Goal: Task Accomplishment & Management: Use online tool/utility

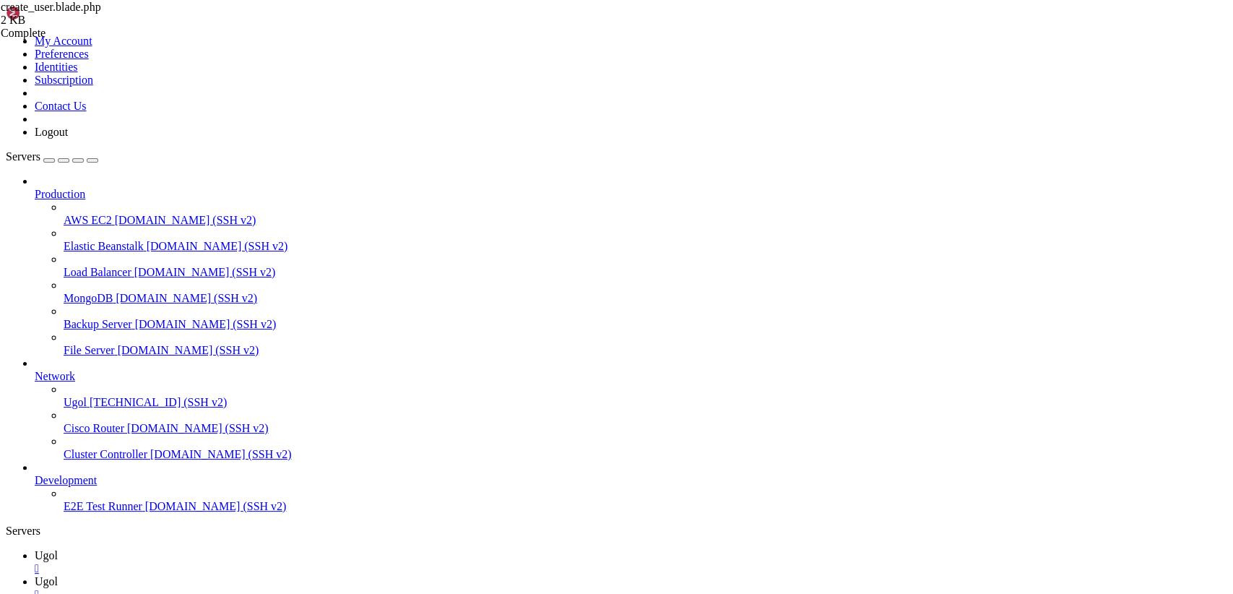
drag, startPoint x: 268, startPoint y: 396, endPoint x: 158, endPoint y: 49, distance: 363.5
paste textarea "@endsection"
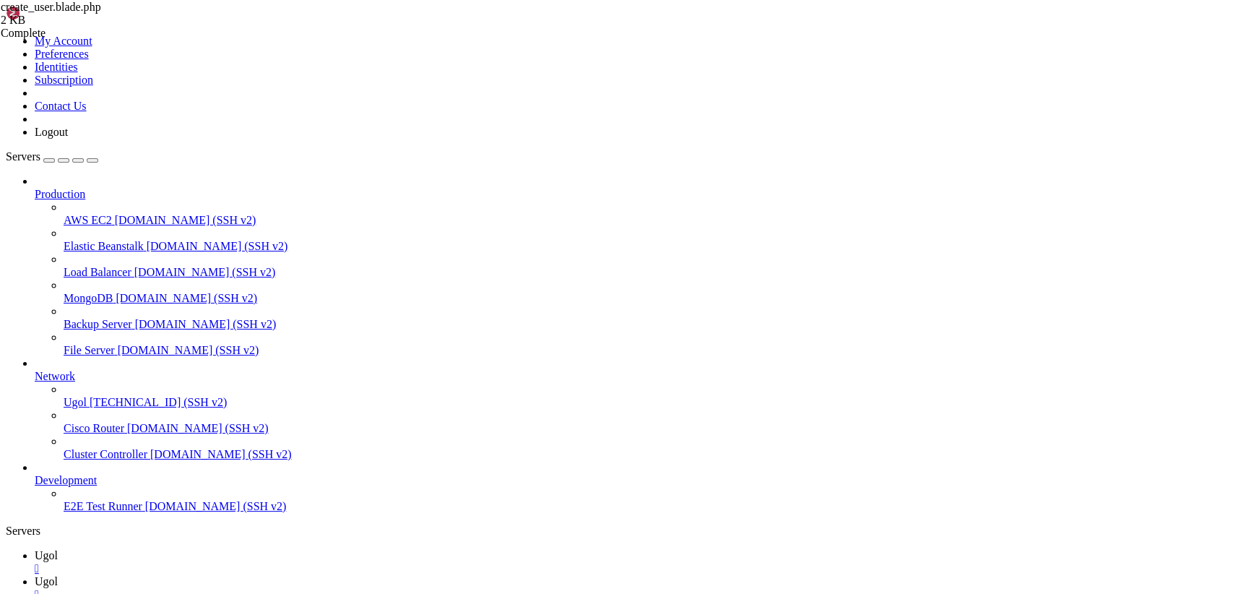
type textarea "@endsection"
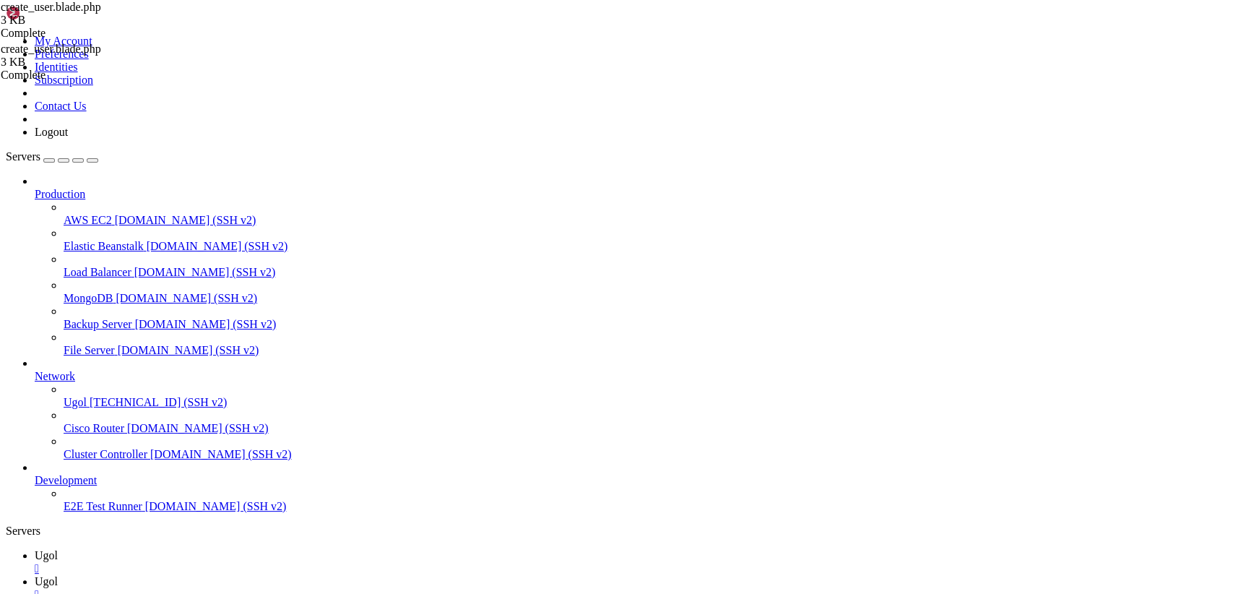
drag, startPoint x: 213, startPoint y: 75, endPoint x: 409, endPoint y: 185, distance: 225.0
drag, startPoint x: 216, startPoint y: 70, endPoint x: 593, endPoint y: 631, distance: 675.9
paste textarea
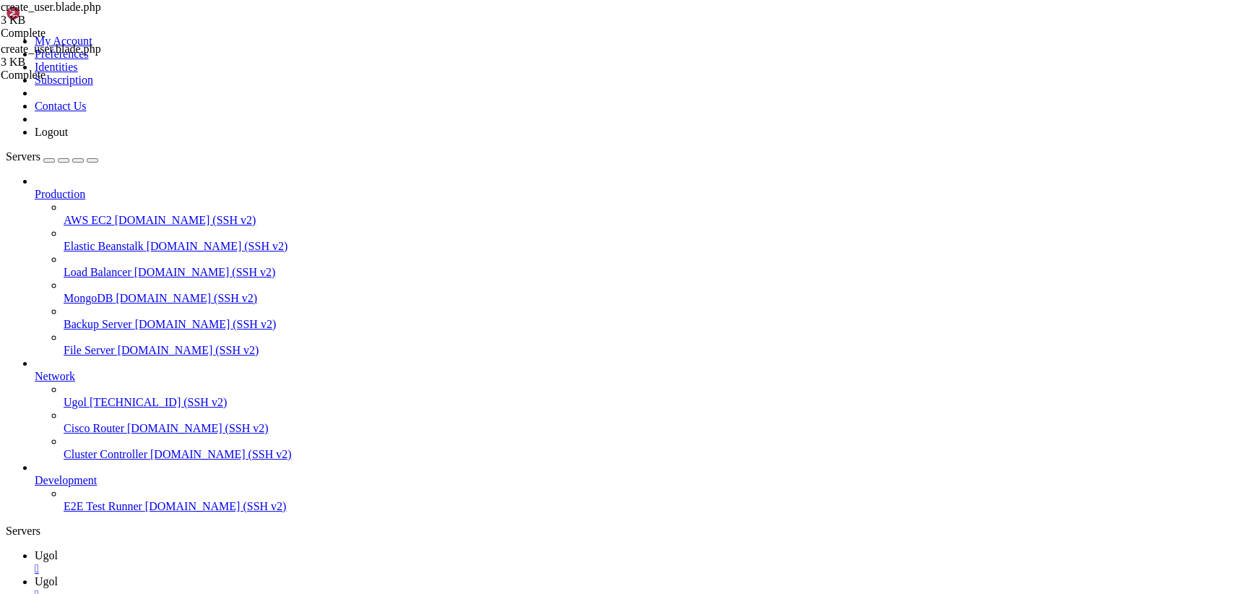
type textarea "</div>"
drag, startPoint x: 264, startPoint y: 396, endPoint x: 136, endPoint y: 55, distance: 363.7
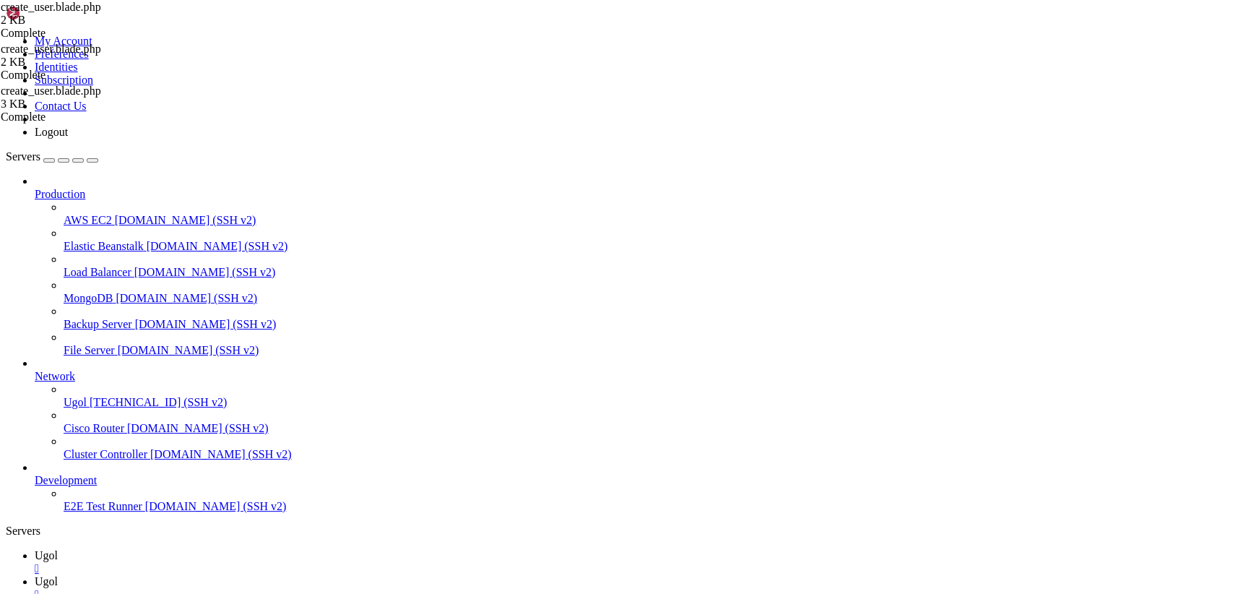
type textarea "@endsection"
drag, startPoint x: 214, startPoint y: 69, endPoint x: 497, endPoint y: 631, distance: 628.7
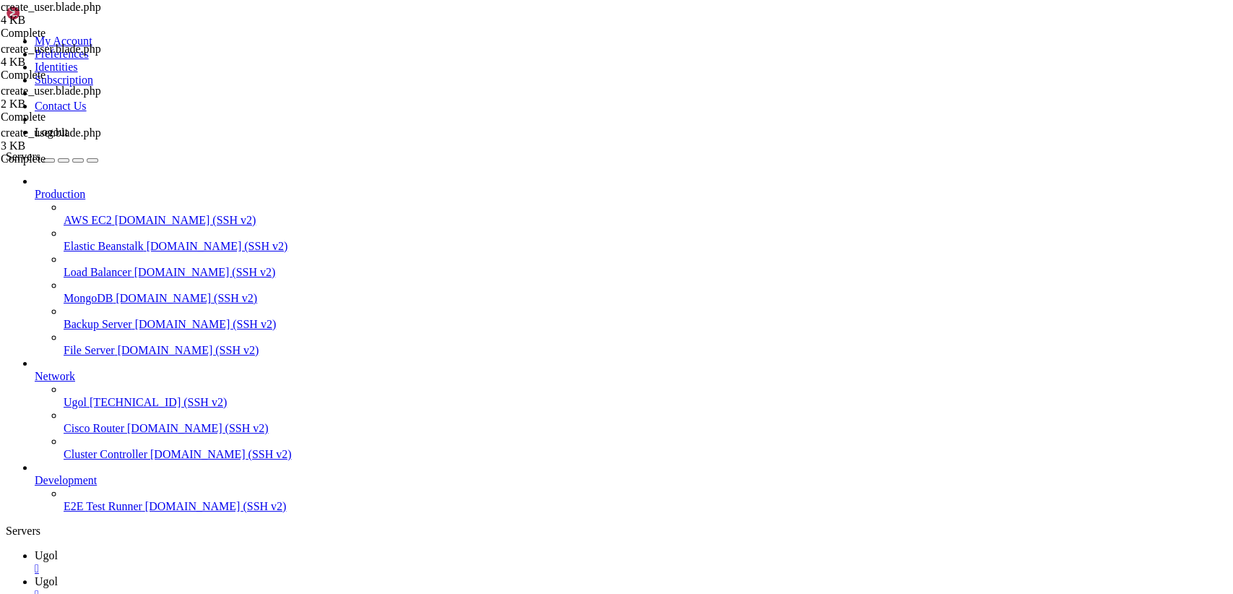
type textarea "@endsection"
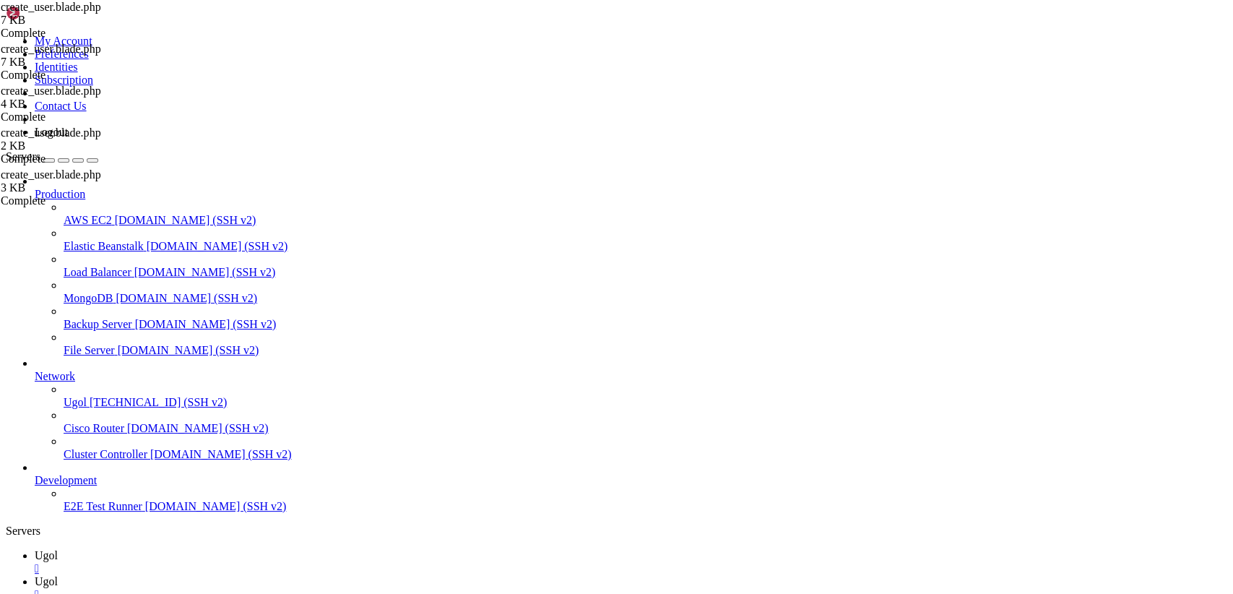
drag, startPoint x: 216, startPoint y: 70, endPoint x: 569, endPoint y: 631, distance: 662.9
type textarea "@endsection"
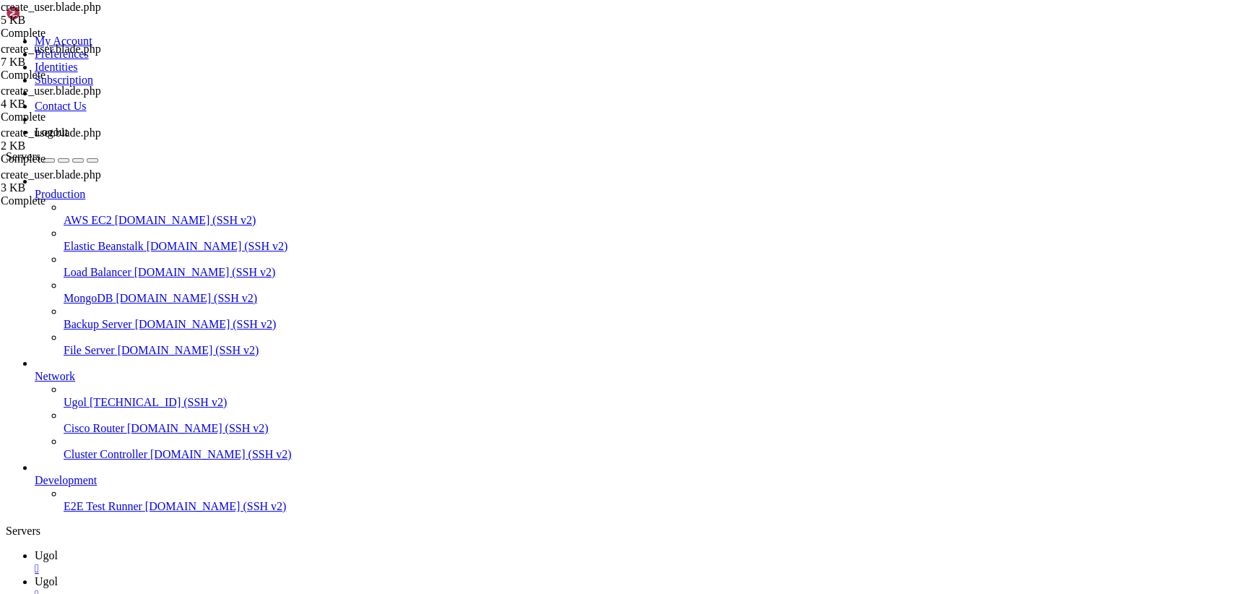
drag, startPoint x: 214, startPoint y: 69, endPoint x: 525, endPoint y: 631, distance: 641.8
type textarea "@endsection"
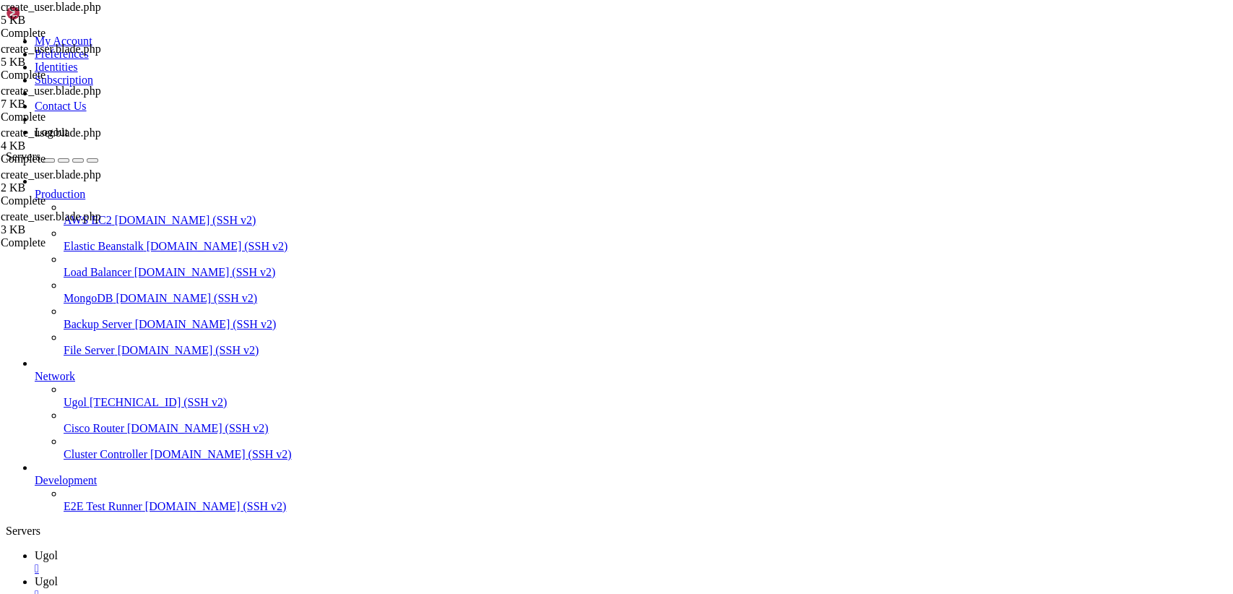
drag, startPoint x: 217, startPoint y: 74, endPoint x: 511, endPoint y: 631, distance: 629.5
type textarea "@endsection"
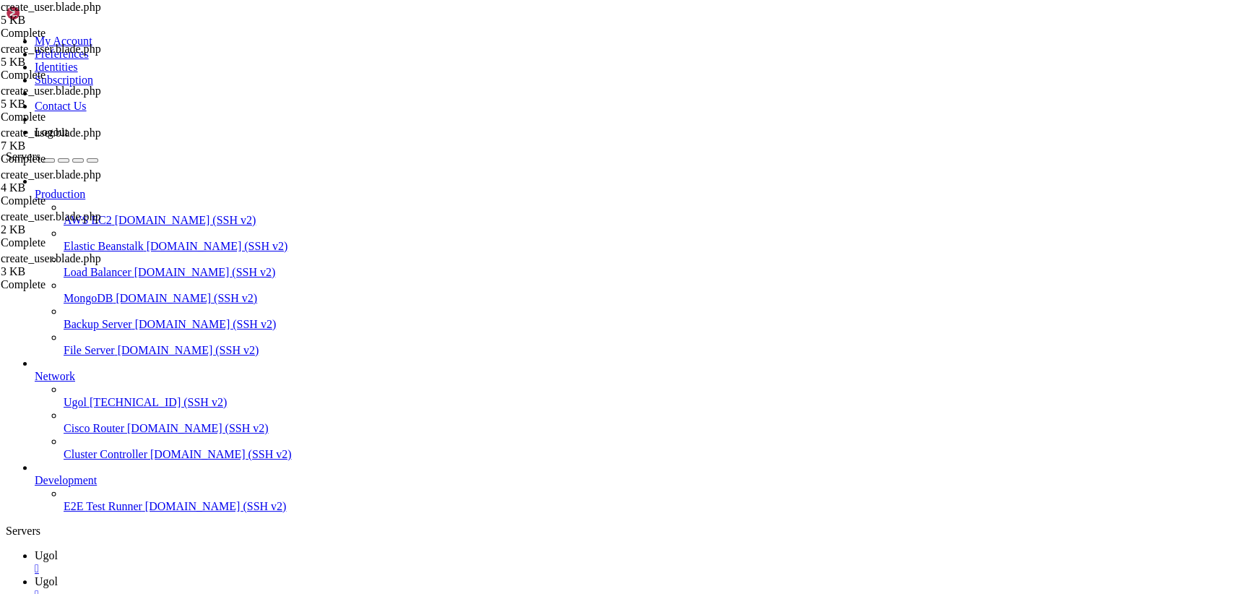
click at [58, 549] on span "Ugol" at bounding box center [46, 555] width 23 height 12
click at [264, 575] on link "Ugol " at bounding box center [631, 588] width 1192 height 26
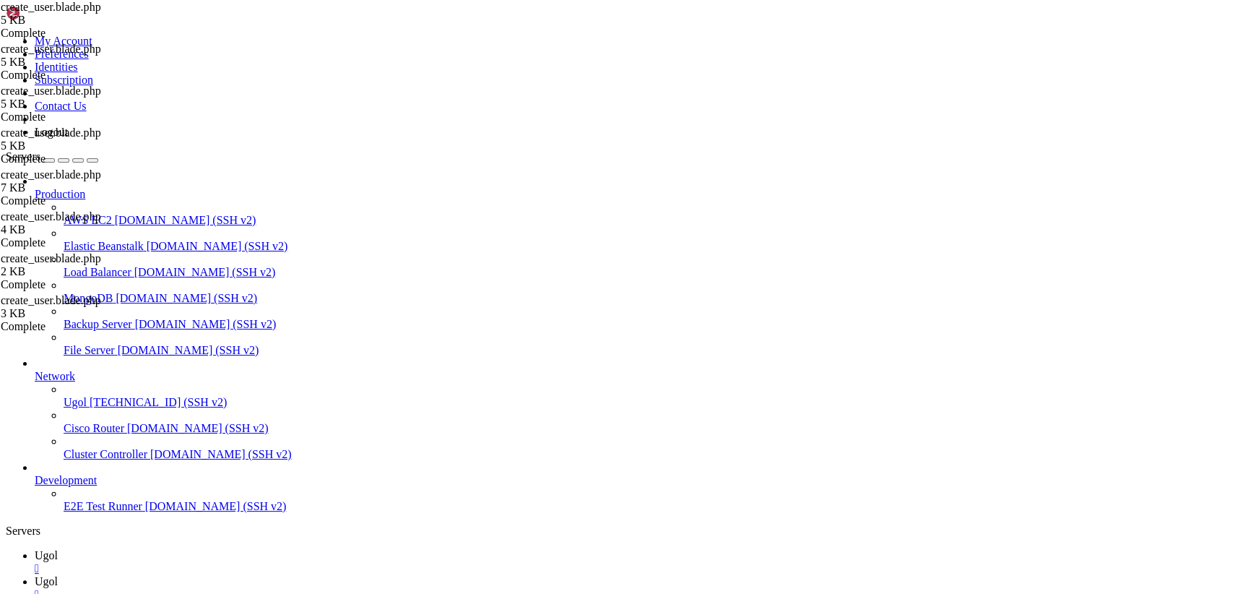
drag, startPoint x: 217, startPoint y: 72, endPoint x: 645, endPoint y: 613, distance: 689.8
type textarea "@endsection"
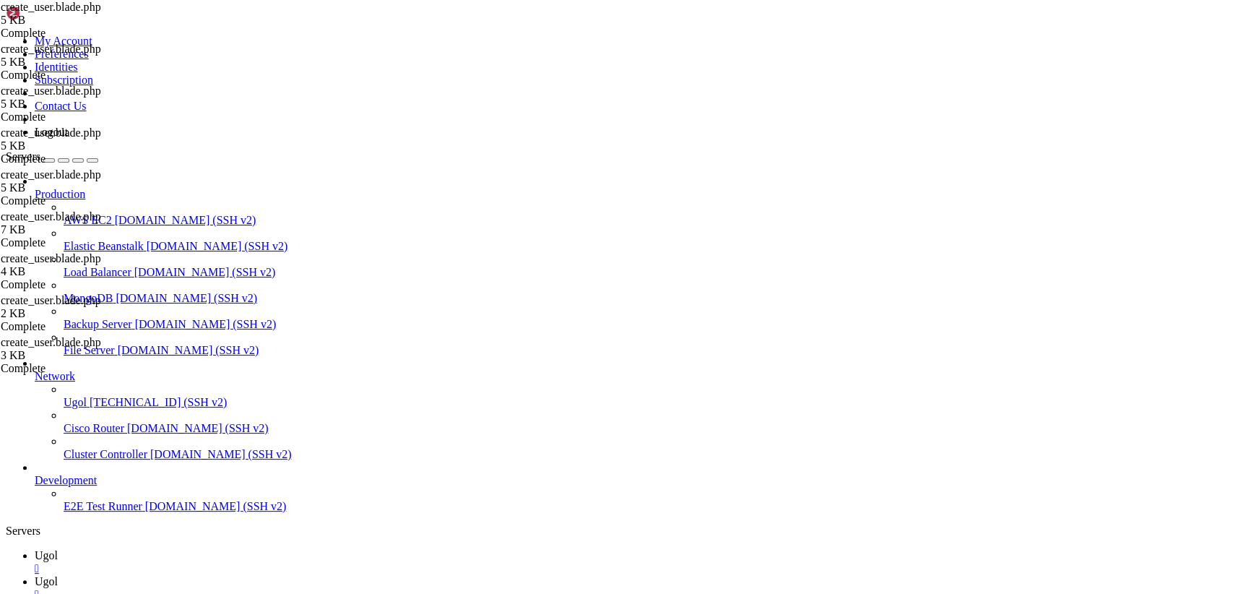
drag, startPoint x: 215, startPoint y: 69, endPoint x: 669, endPoint y: 631, distance: 722.4
type textarea "</div>"
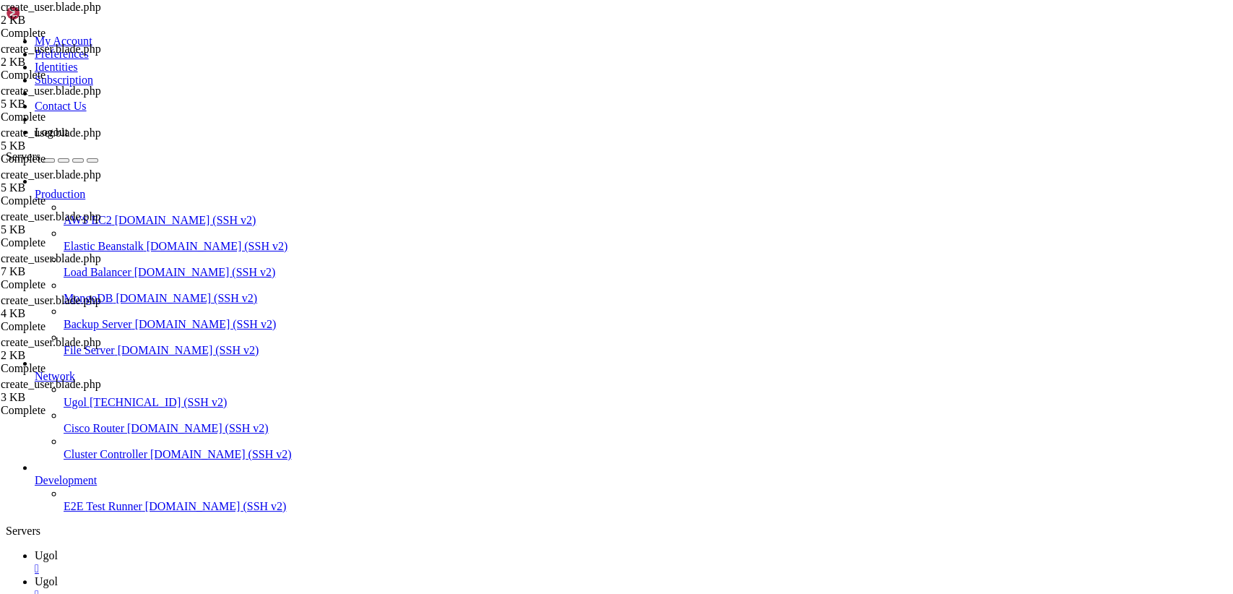
drag, startPoint x: 289, startPoint y: 393, endPoint x: 174, endPoint y: 45, distance: 365.8
type textarea "@endsection"
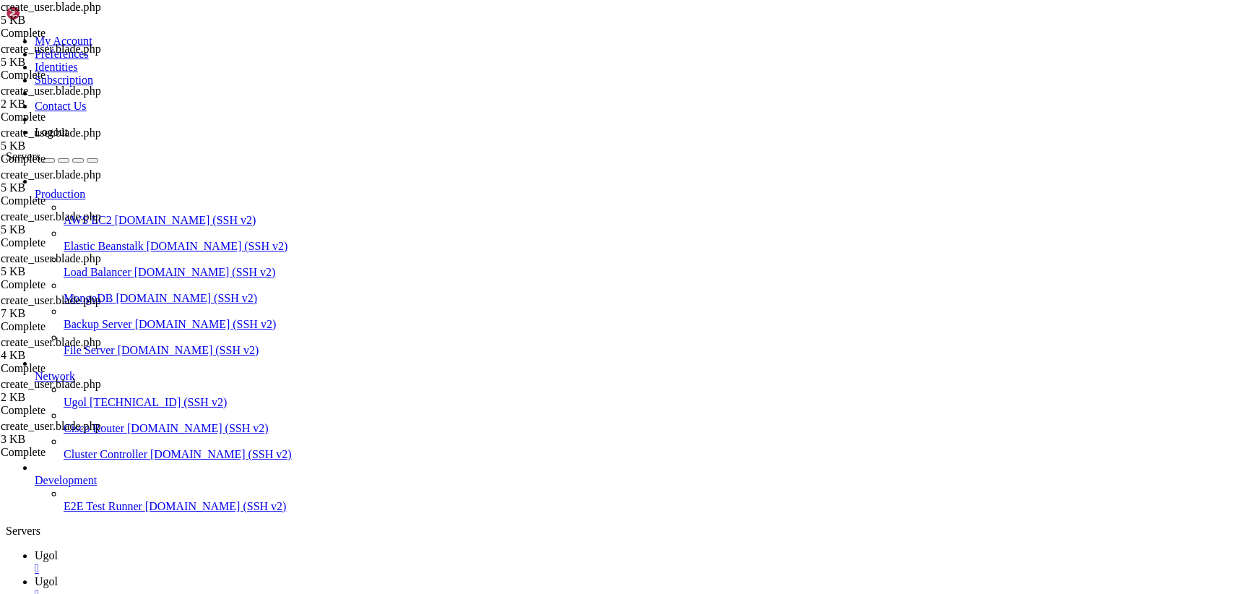
drag, startPoint x: 217, startPoint y: 68, endPoint x: 547, endPoint y: 631, distance: 653.1
type textarea "@endsection"
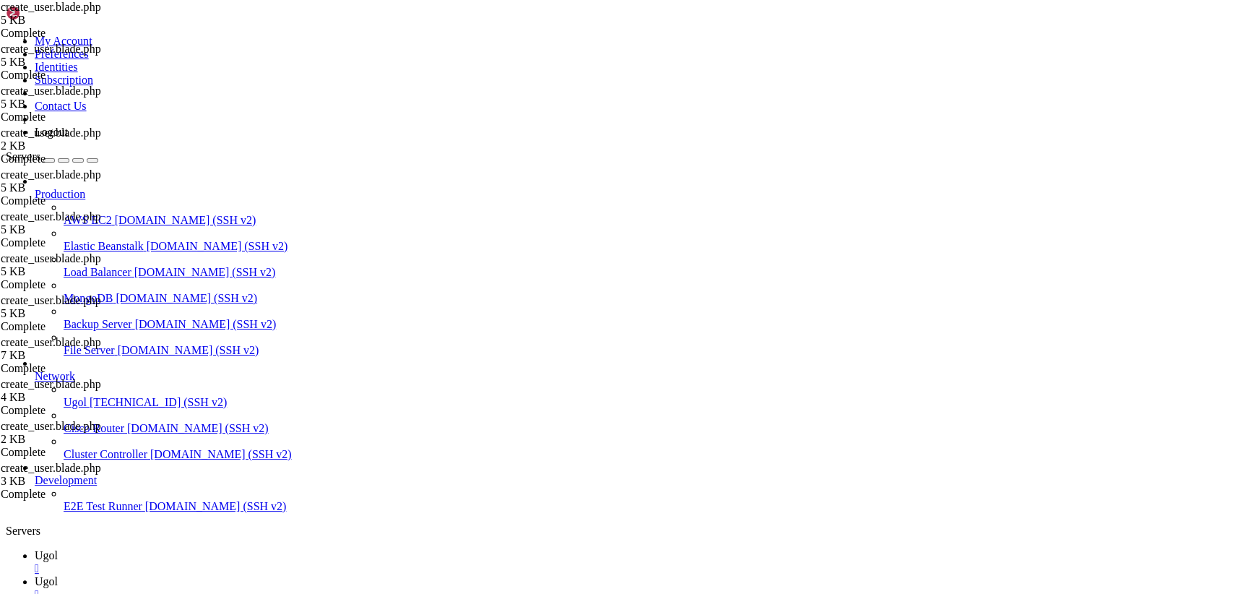
drag, startPoint x: 215, startPoint y: 71, endPoint x: 531, endPoint y: 631, distance: 643.0
type textarea "@endsection"
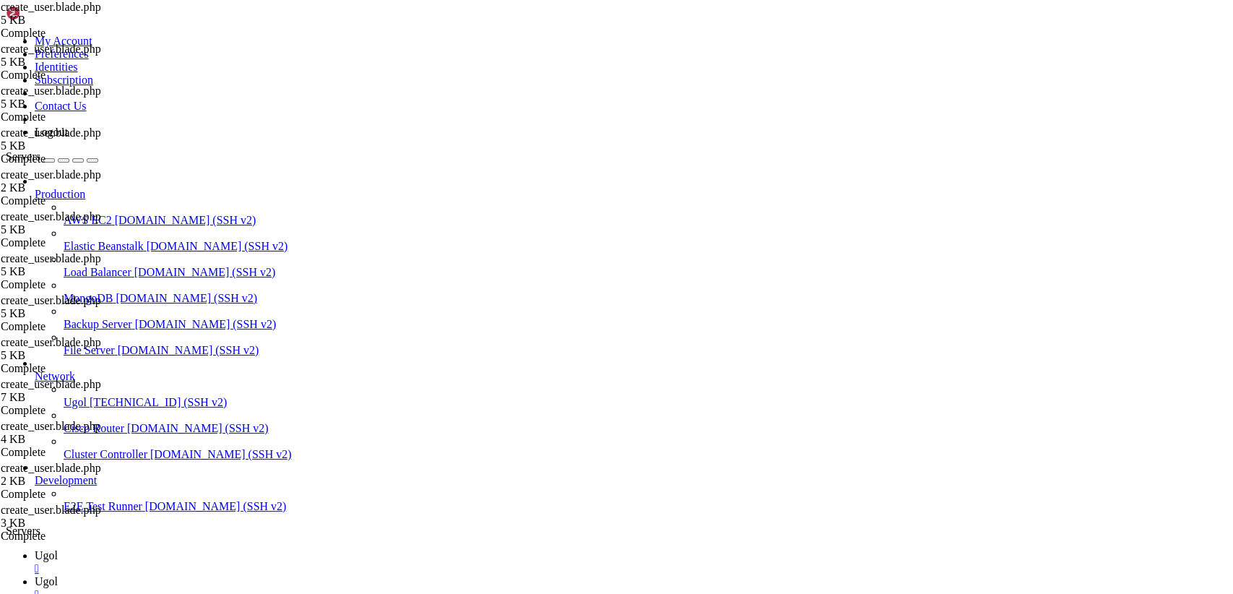
drag, startPoint x: 216, startPoint y: 72, endPoint x: 543, endPoint y: 631, distance: 647.5
type textarea "@endsection"
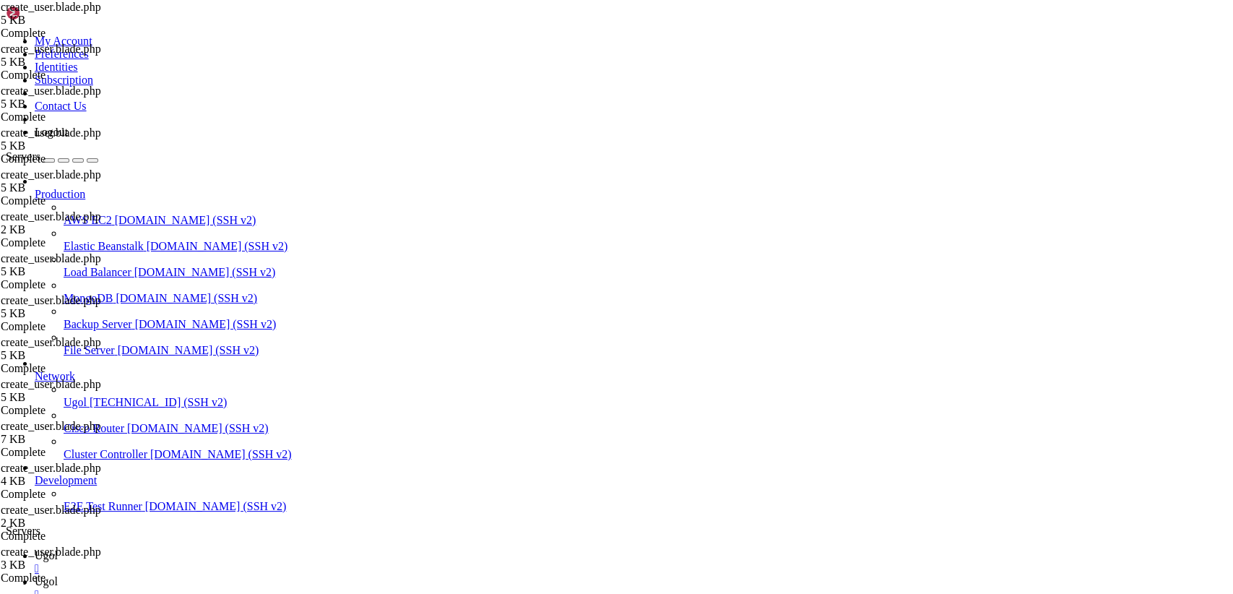
type textarea "}"
paste textarea "}"
type textarea "}"
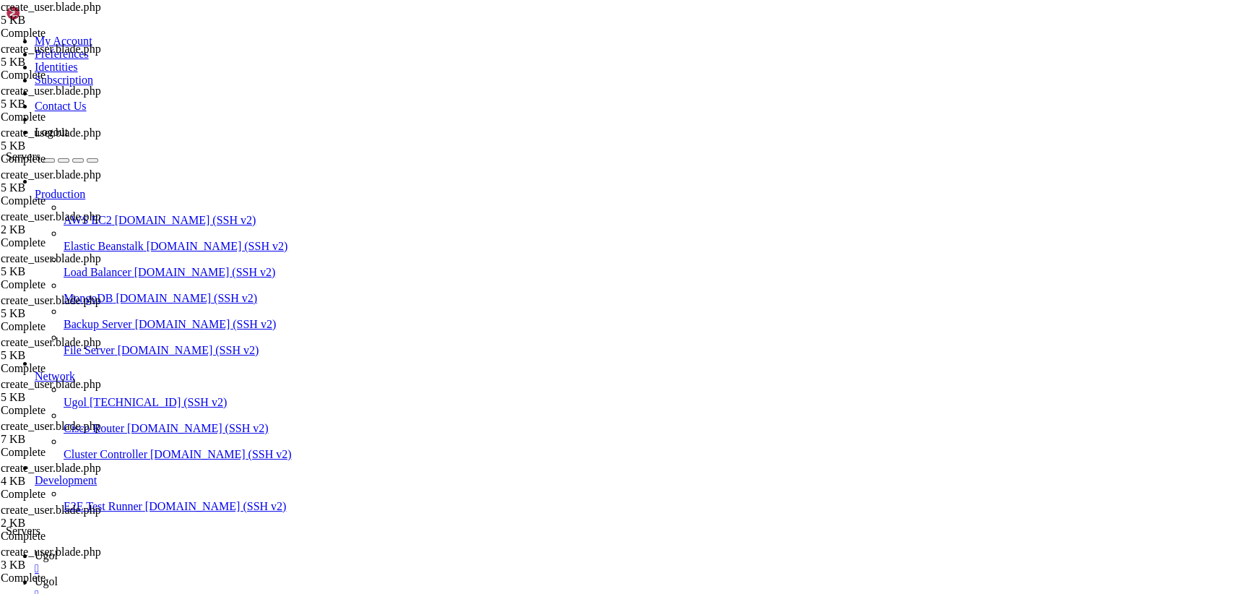
scroll to position [1061, 0]
drag, startPoint x: 217, startPoint y: 68, endPoint x: 682, endPoint y: 631, distance: 730.8
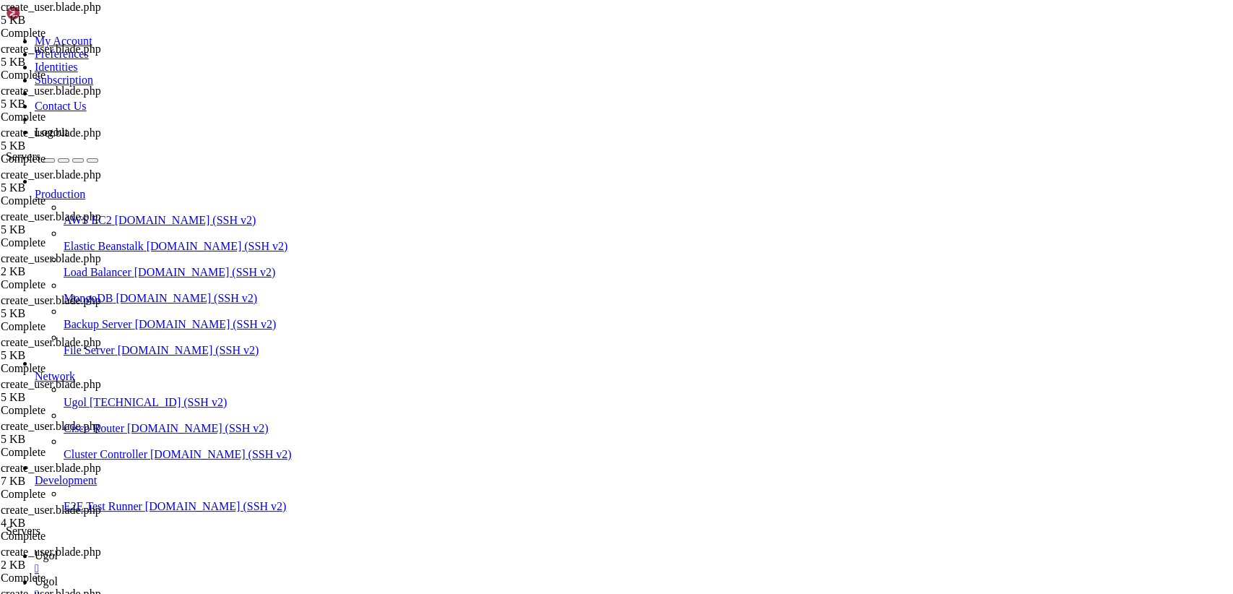
paste textarea "div>"
type textarea "</div>"
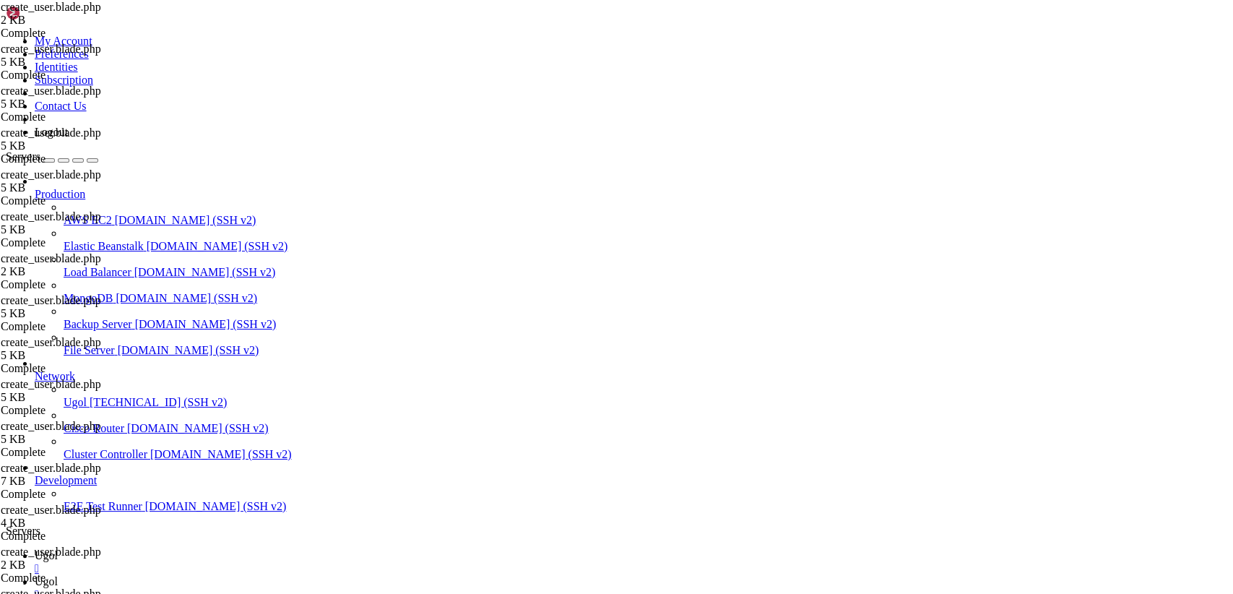
drag, startPoint x: 217, startPoint y: 69, endPoint x: 669, endPoint y: 631, distance: 721.5
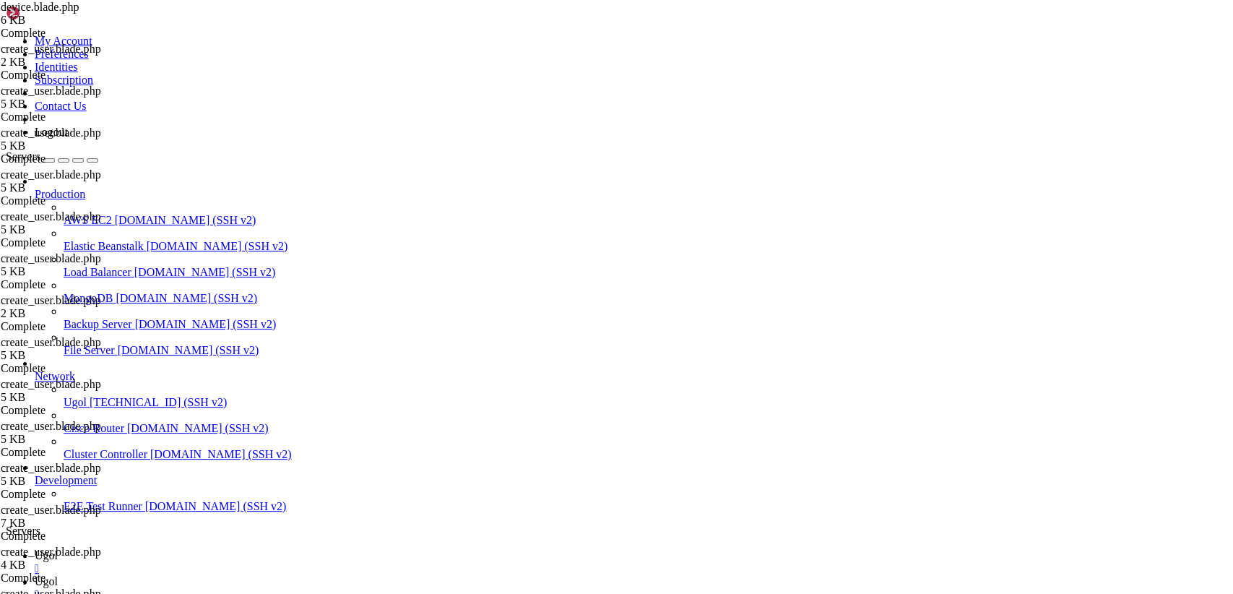
drag, startPoint x: 266, startPoint y: 560, endPoint x: 108, endPoint y: -61, distance: 641.3
paste textarea "background-"
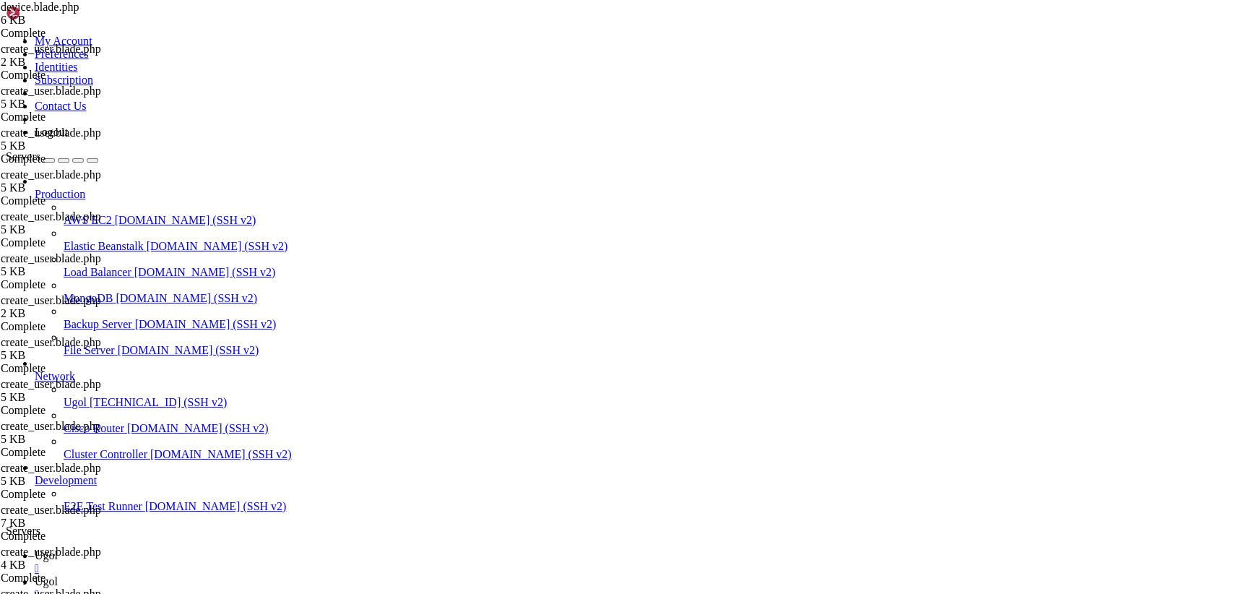
scroll to position [463, 0]
paste textarea "@endsection"
type textarea "@endsection"
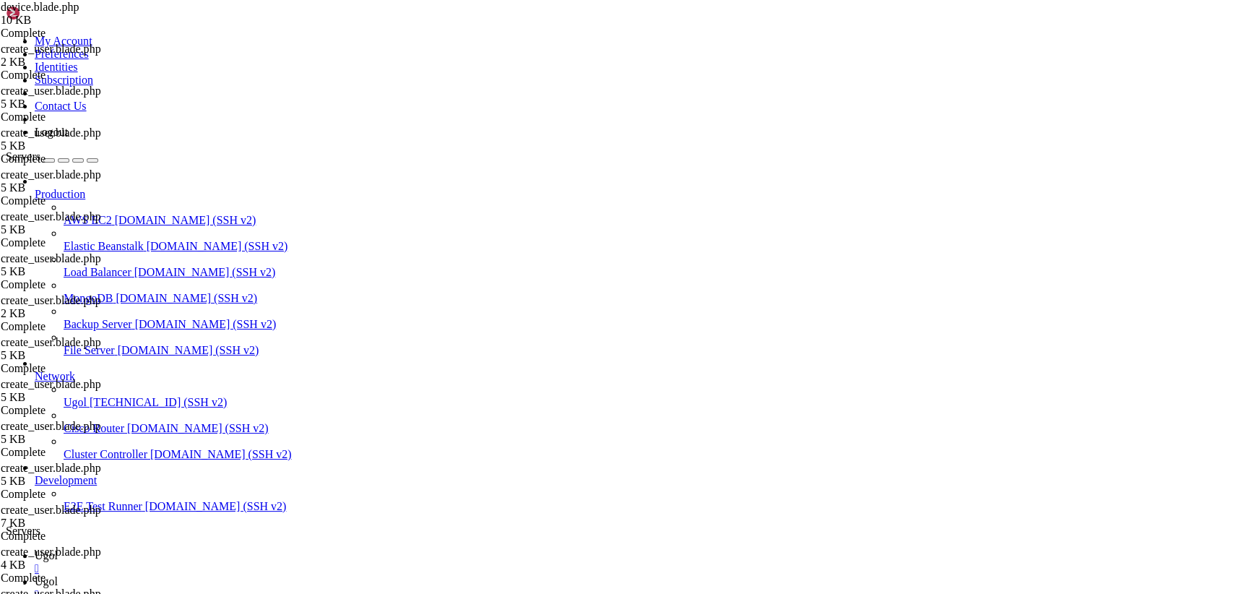
scroll to position [0, 0]
drag, startPoint x: 214, startPoint y: 69, endPoint x: 627, endPoint y: 608, distance: 678.8
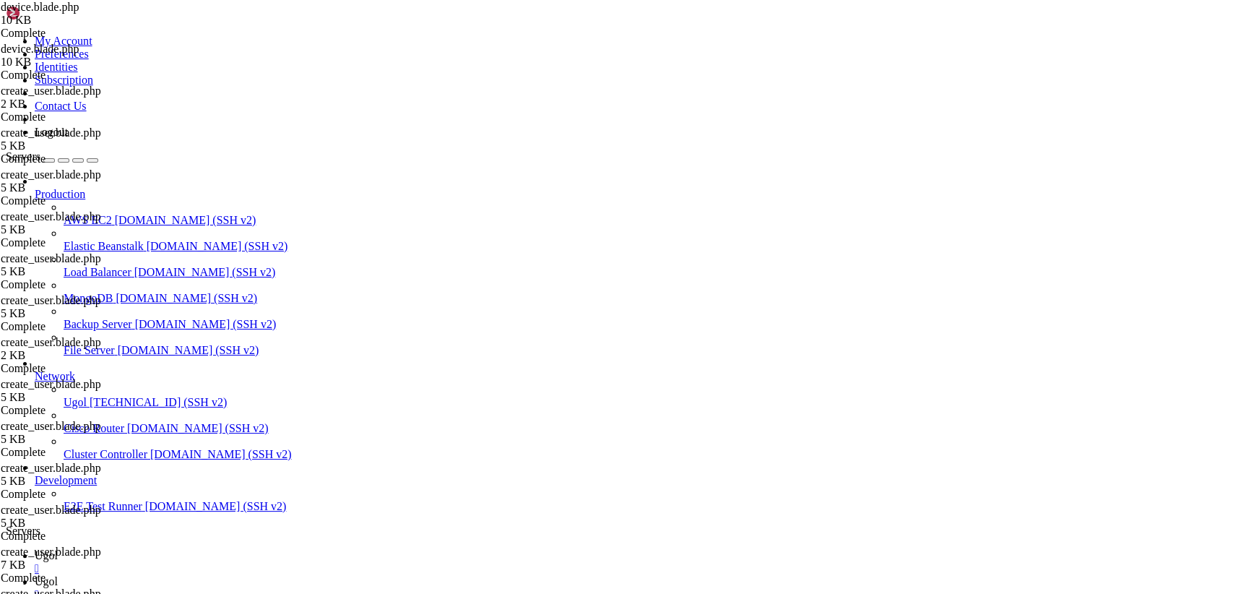
type textarea "@endsection"
drag, startPoint x: 217, startPoint y: 68, endPoint x: 590, endPoint y: 631, distance: 675.3
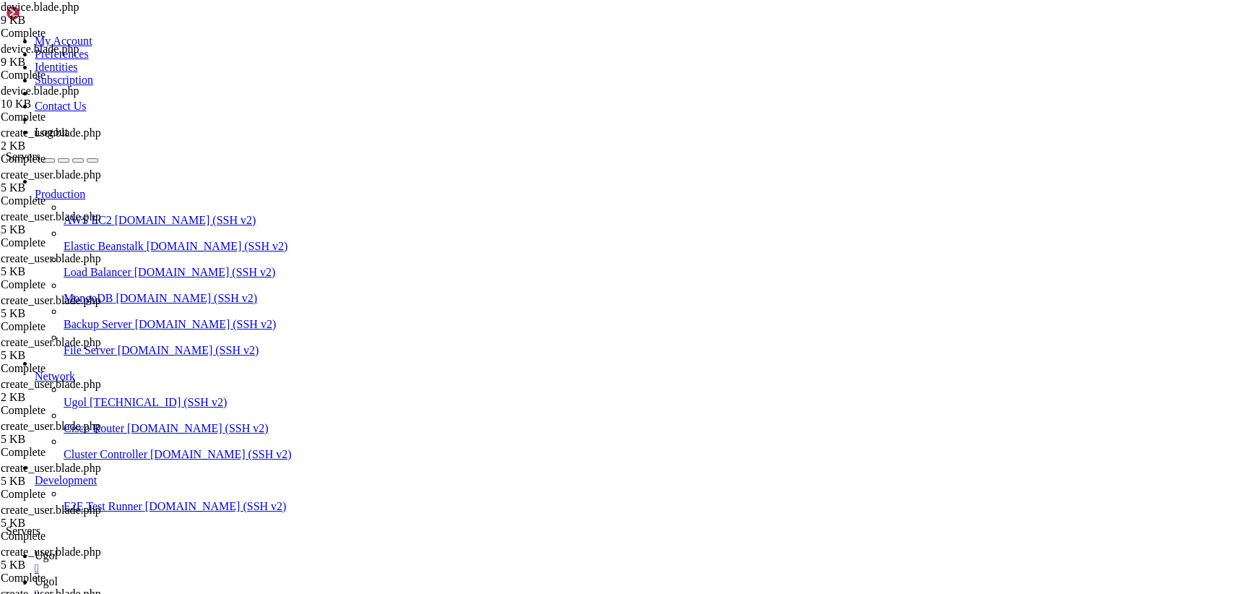
paste textarea
type textarea "@endsection"
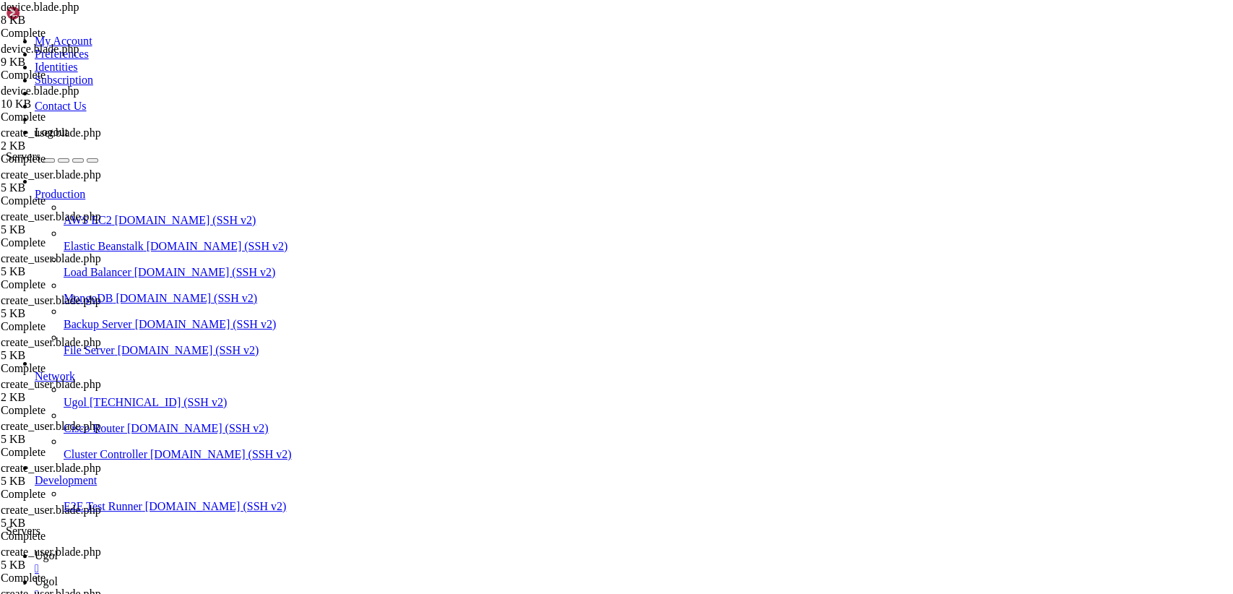
click at [58, 549] on span "Ugol" at bounding box center [46, 555] width 23 height 12
click at [35, 575] on icon at bounding box center [35, 581] width 0 height 12
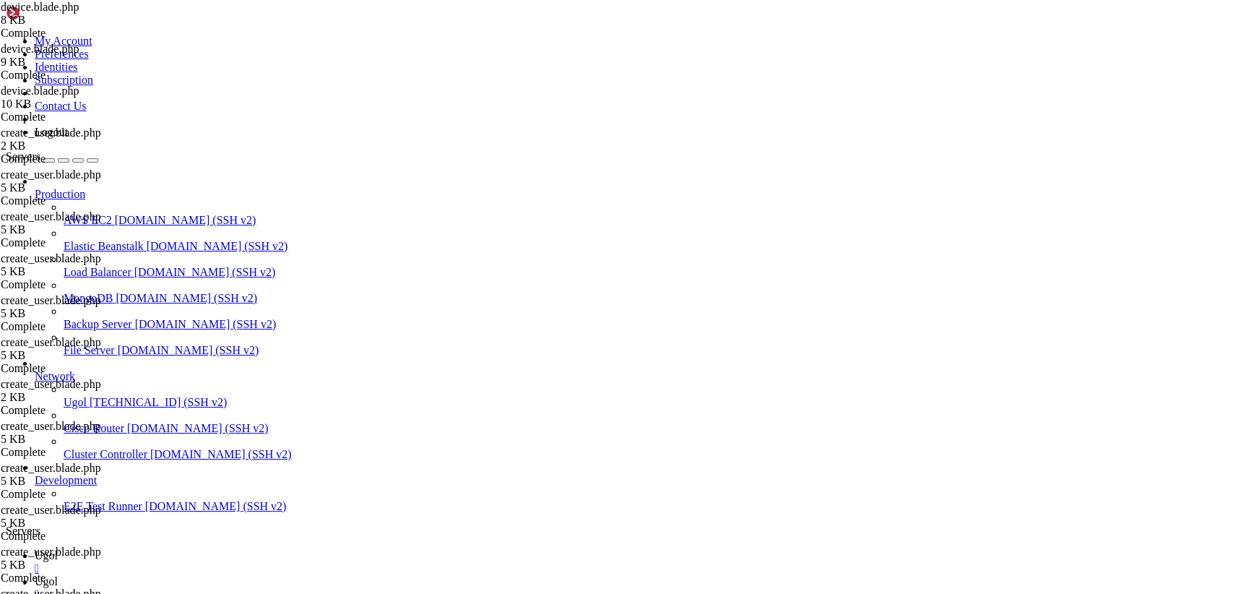
drag, startPoint x: 215, startPoint y: 71, endPoint x: 705, endPoint y: 631, distance: 743.5
type textarea "@endsection"
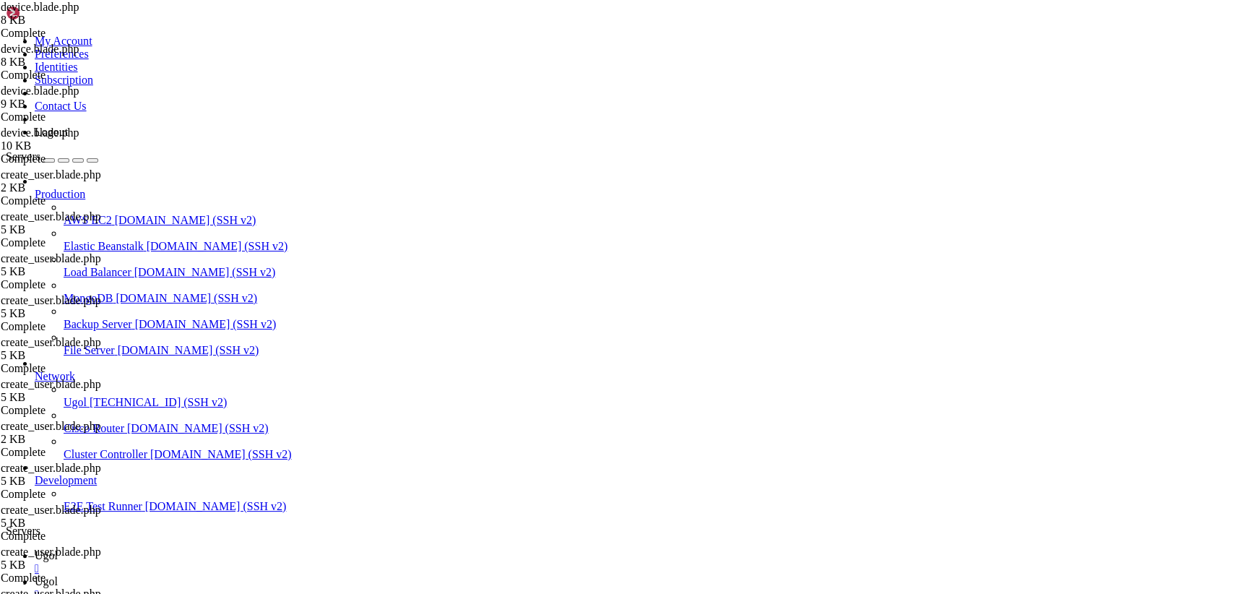
scroll to position [1468, 0]
drag, startPoint x: 216, startPoint y: 70, endPoint x: 566, endPoint y: 571, distance: 611.3
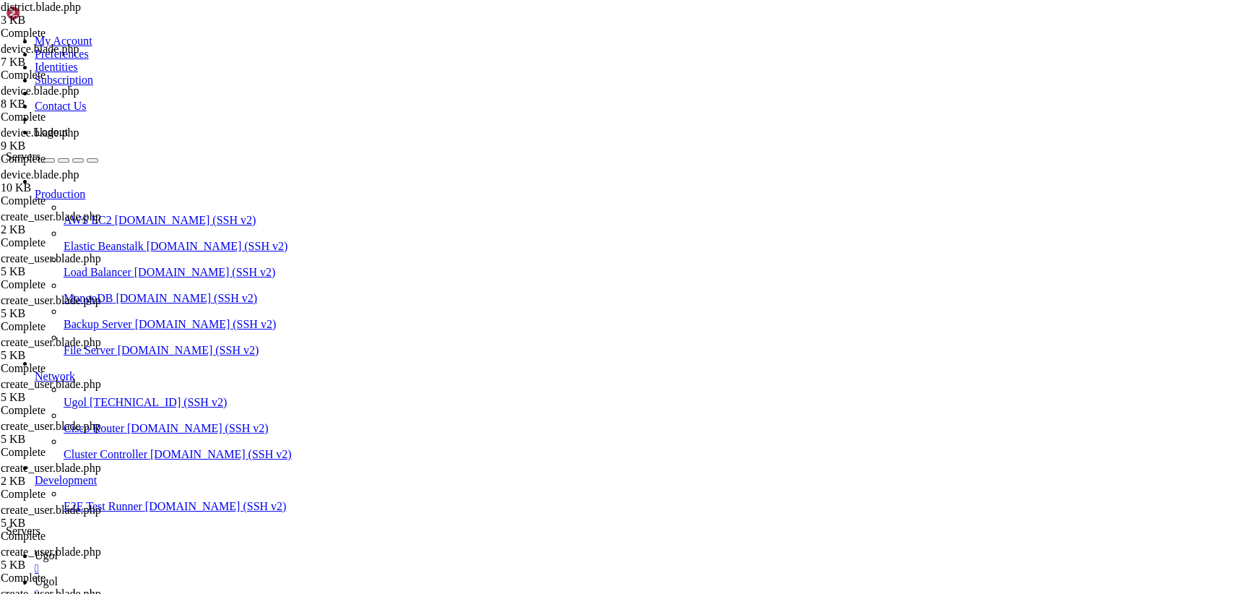
type textarea "</tbody> </table>"
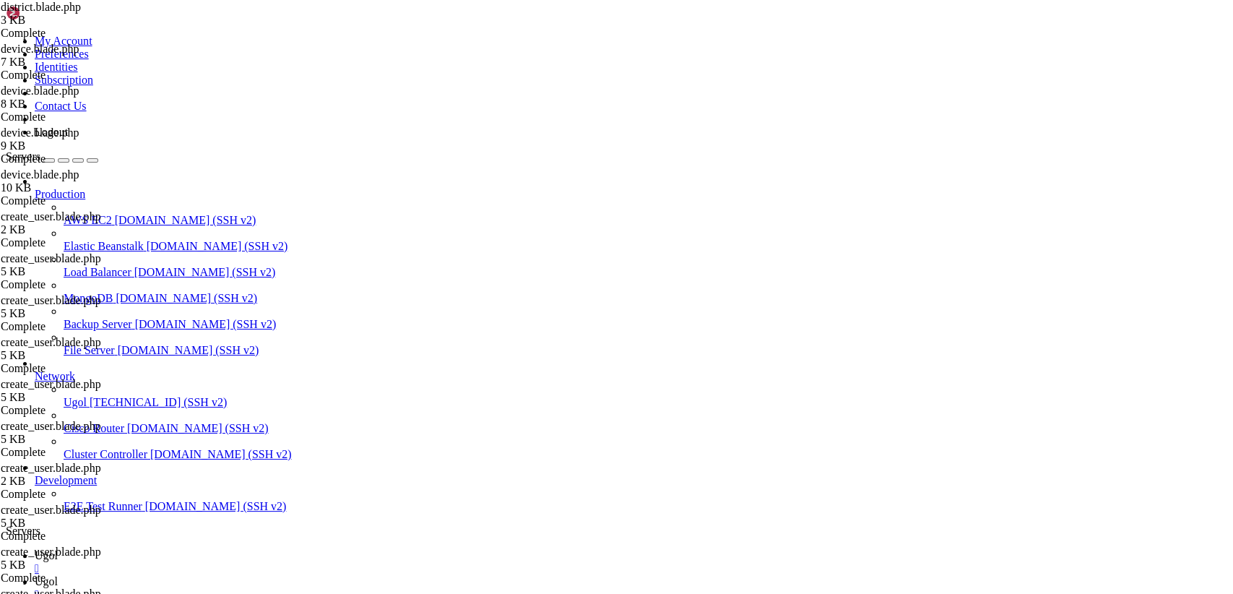
drag, startPoint x: 282, startPoint y: 571, endPoint x: 110, endPoint y: -61, distance: 655.4
type textarea "@endsection"
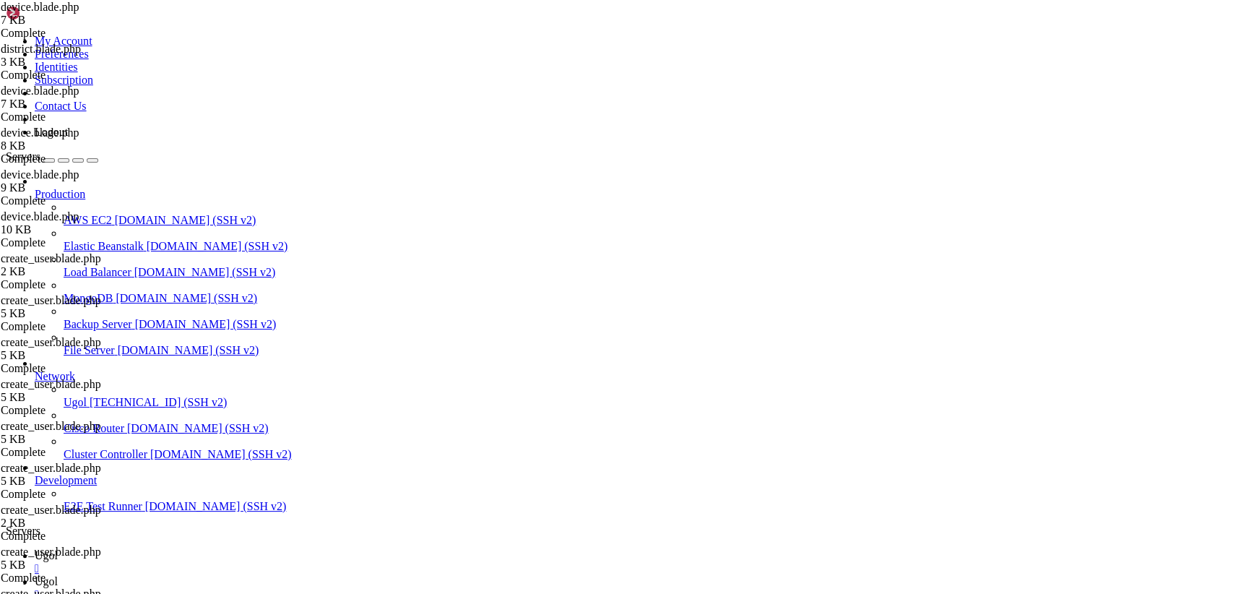
drag, startPoint x: 217, startPoint y: 71, endPoint x: 617, endPoint y: 631, distance: 688.3
type textarea "</style> @endsection"
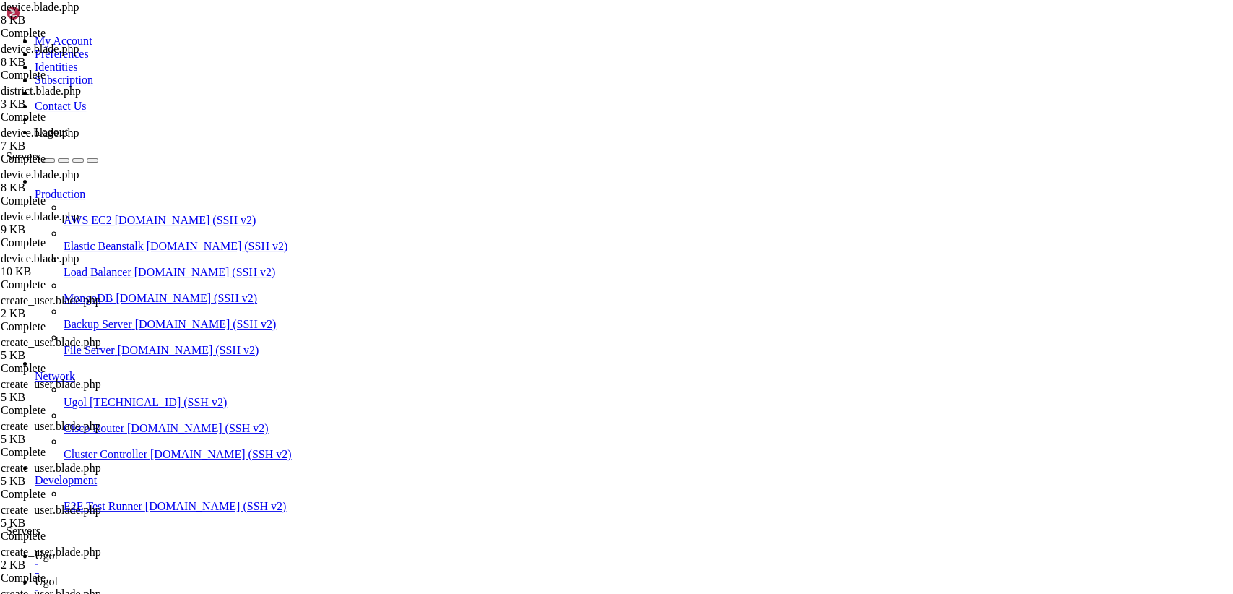
scroll to position [463, 0]
drag, startPoint x: 215, startPoint y: 67, endPoint x: 615, endPoint y: 631, distance: 691.4
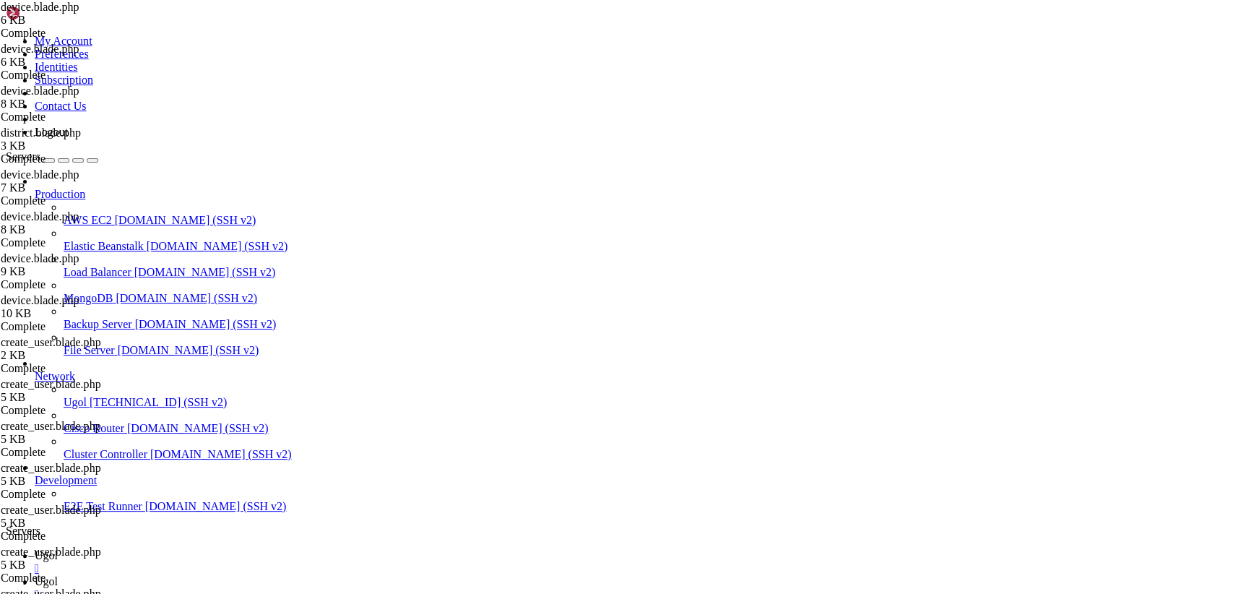
scroll to position [0, 0]
type textarea "@endsection"
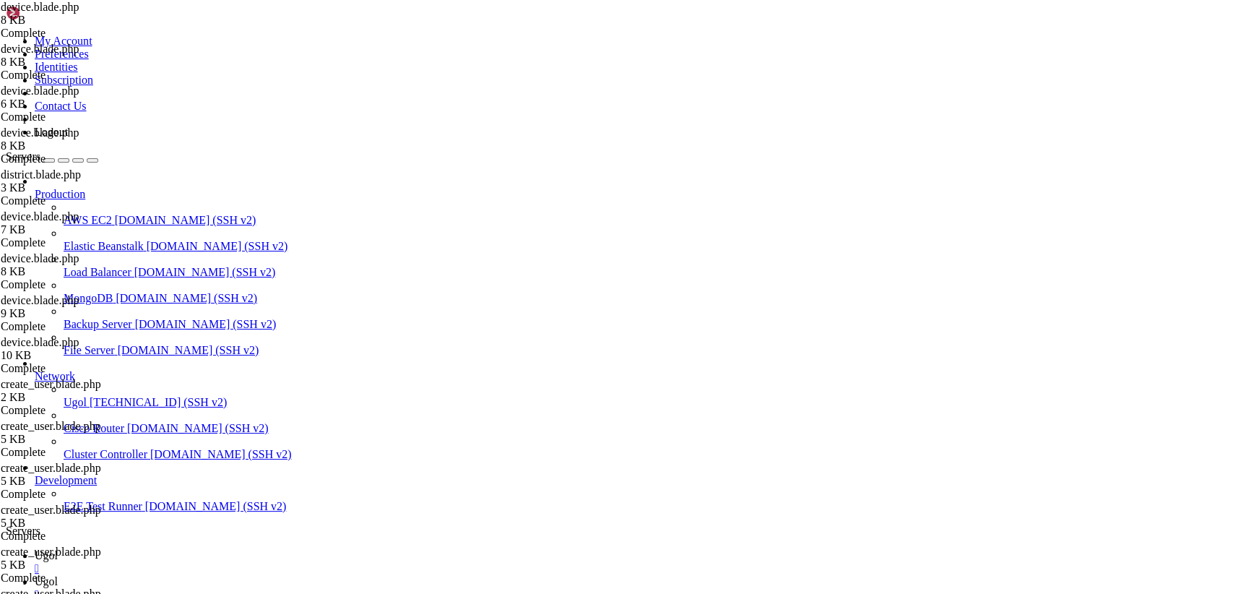
drag, startPoint x: 218, startPoint y: 70, endPoint x: 627, endPoint y: 631, distance: 694.1
type textarea "@endsection"
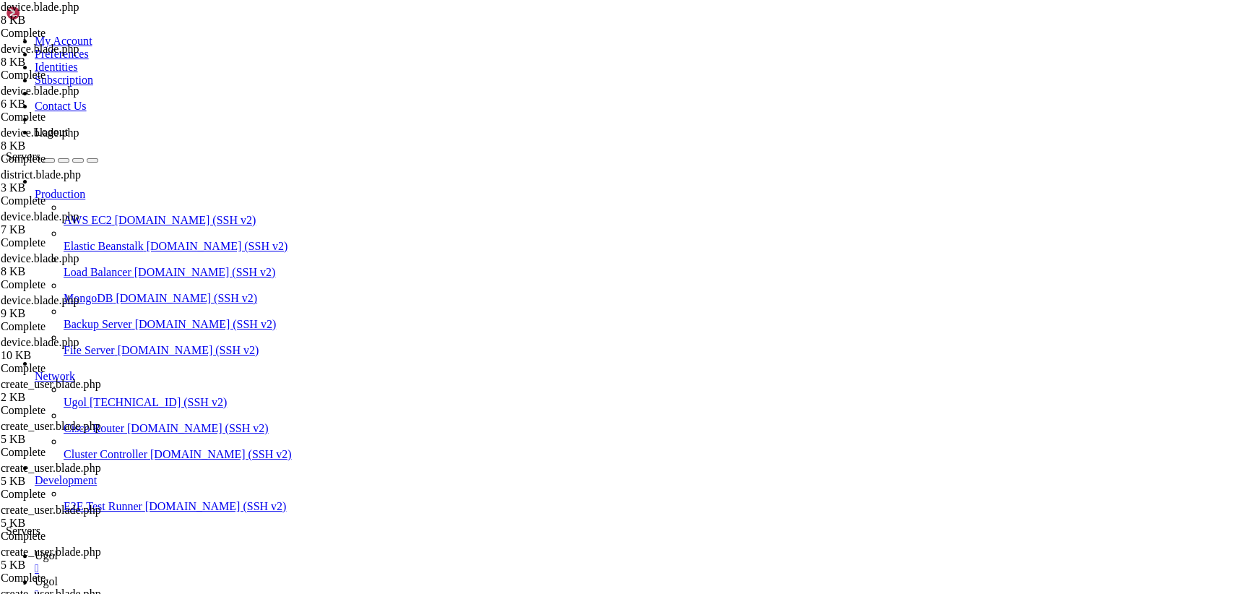
drag, startPoint x: 215, startPoint y: 69, endPoint x: 603, endPoint y: 609, distance: 664.9
type textarea "@endsection"
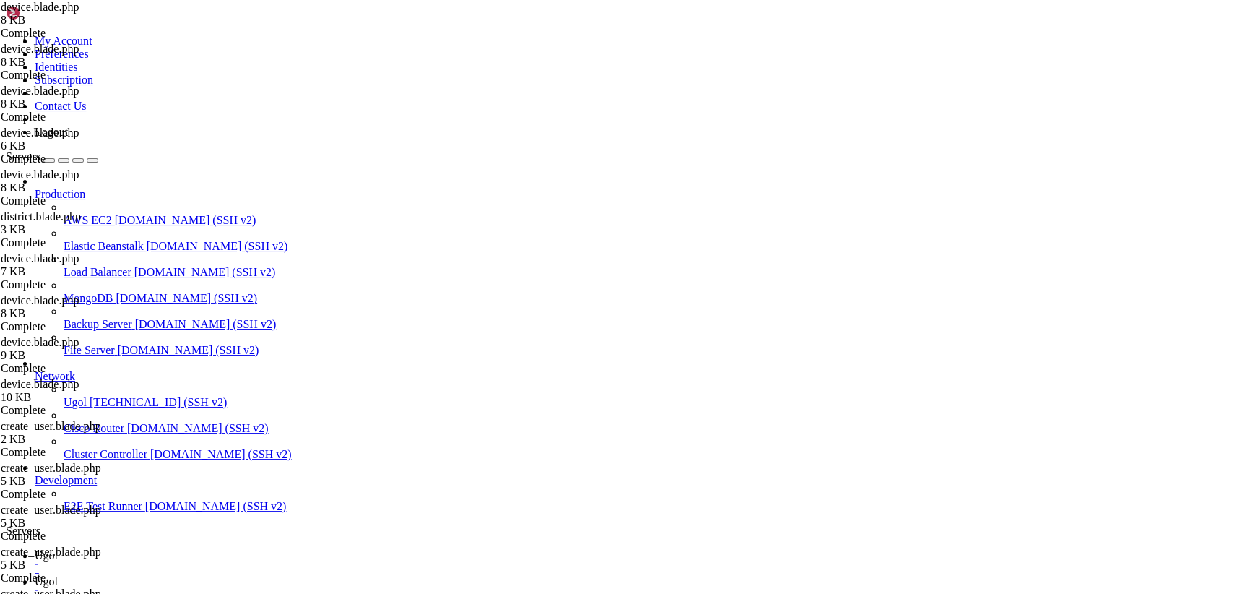
drag, startPoint x: 216, startPoint y: 74, endPoint x: 693, endPoint y: 631, distance: 733.8
type textarea "@endsection"
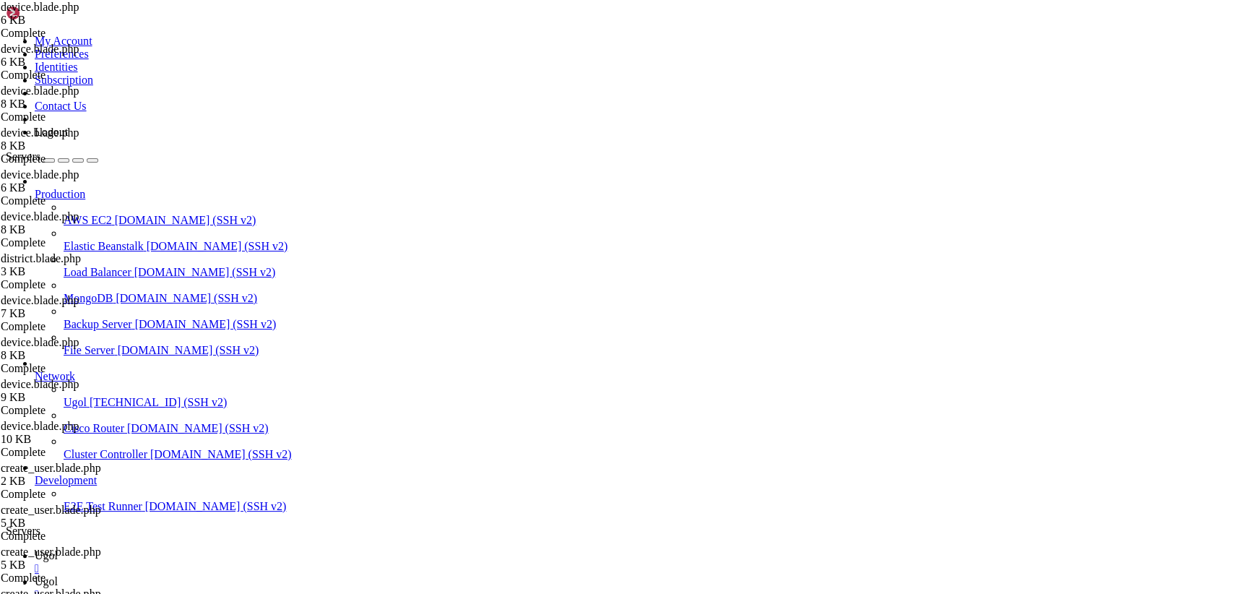
scroll to position [1841, 0]
drag, startPoint x: 216, startPoint y: 70, endPoint x: 707, endPoint y: 631, distance: 745.5
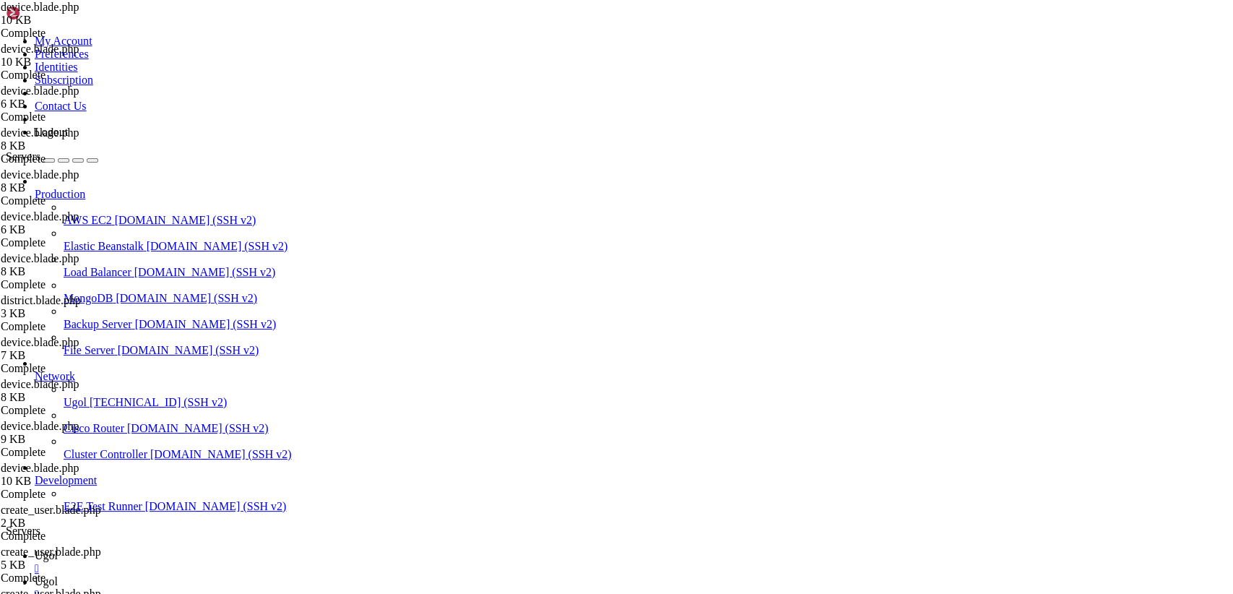
paste textarea
type textarea "@endsection"
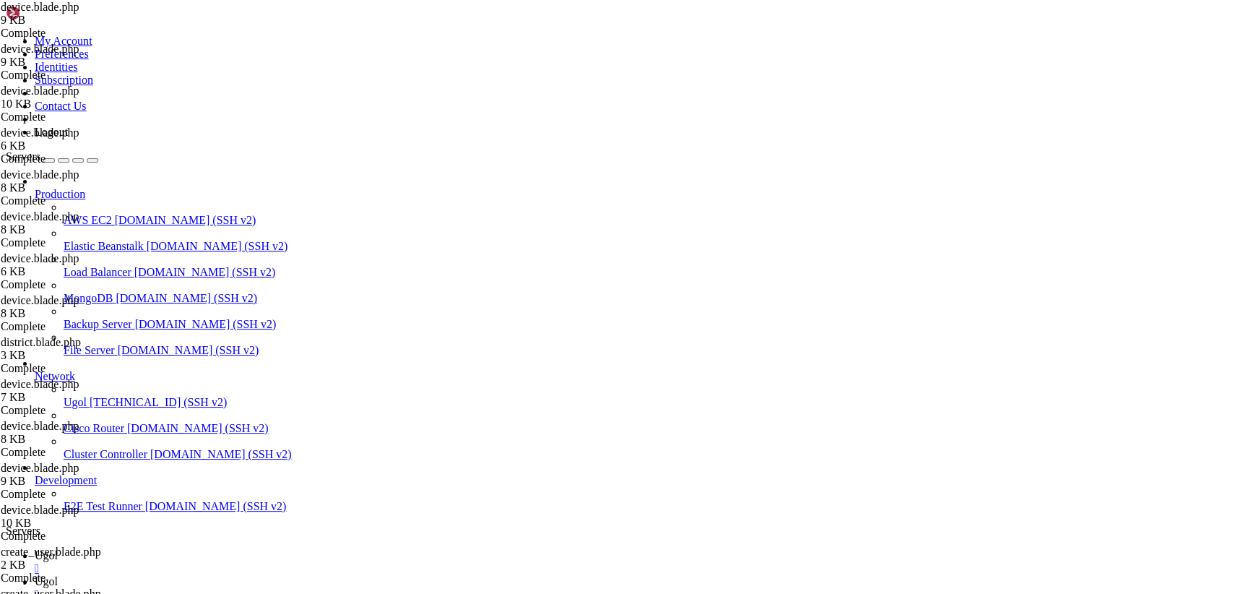
drag, startPoint x: 219, startPoint y: 70, endPoint x: 634, endPoint y: 631, distance: 697.9
type textarea "</style> @endsection"
